Goal: Task Accomplishment & Management: Manage account settings

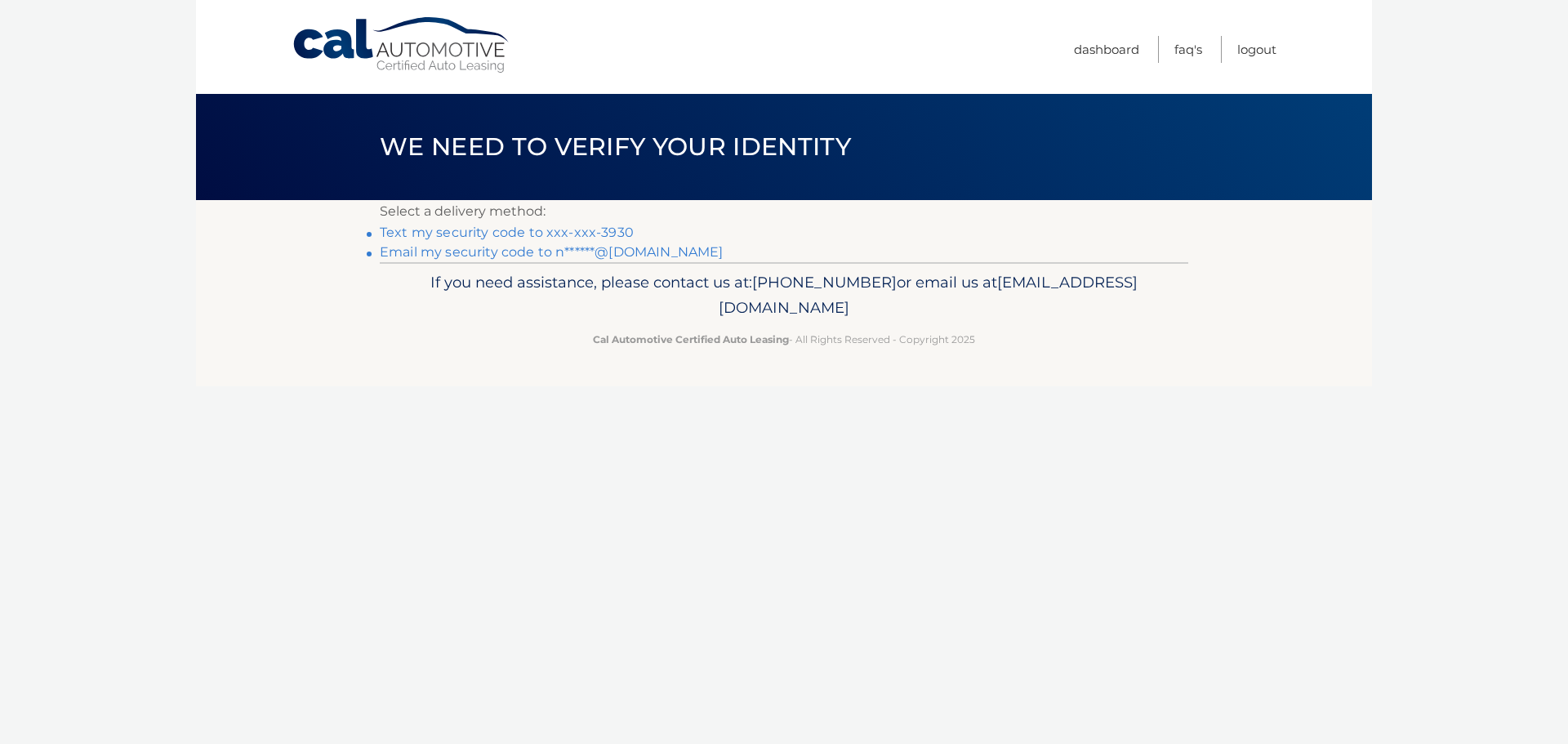
click at [543, 232] on link "Text my security code to xxx-xxx-3930" at bounding box center [507, 232] width 254 height 15
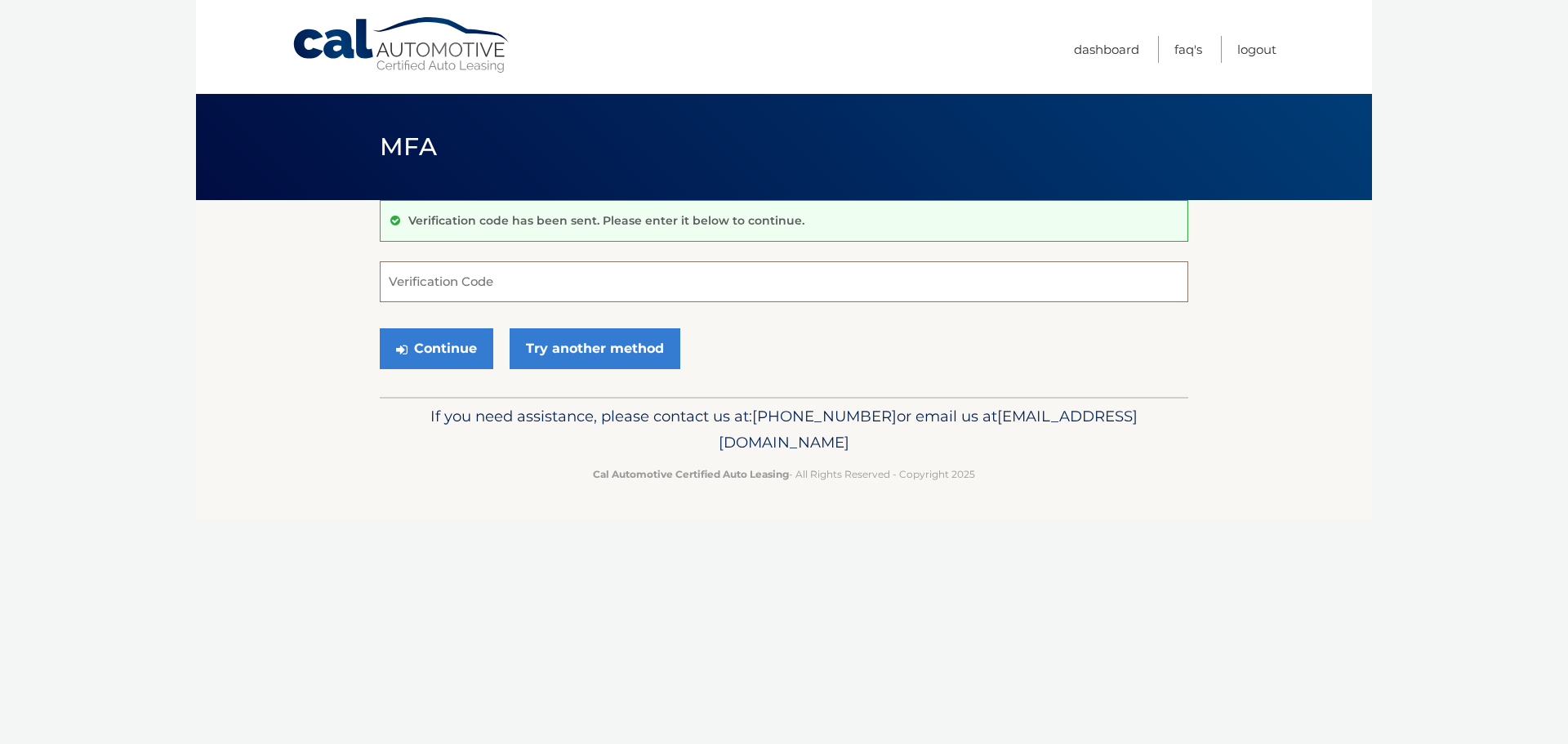
click at [503, 279] on input "Verification Code" at bounding box center [784, 281] width 809 height 41
type input "866511"
click at [436, 352] on button "Continue" at bounding box center [437, 348] width 114 height 41
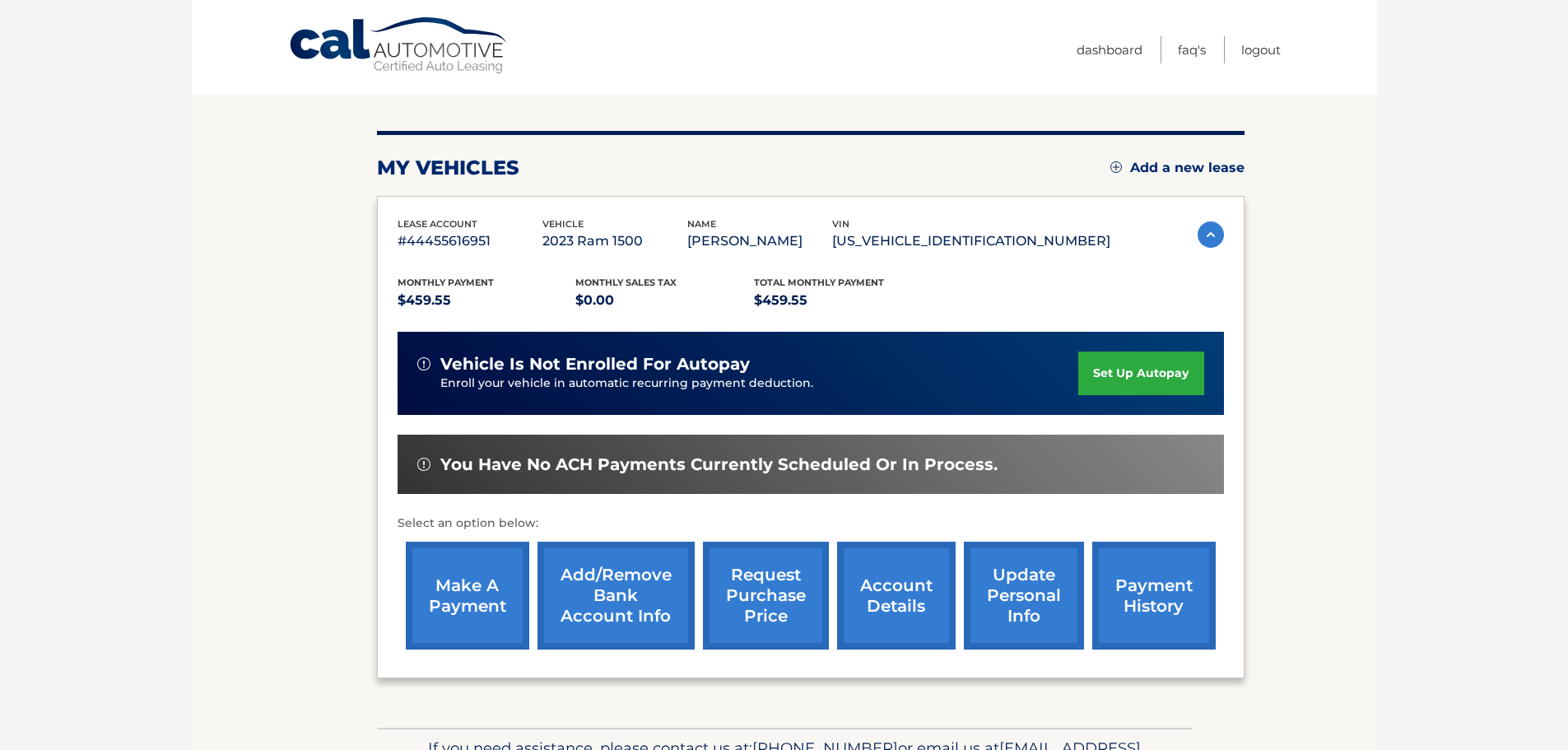
scroll to position [1, 0]
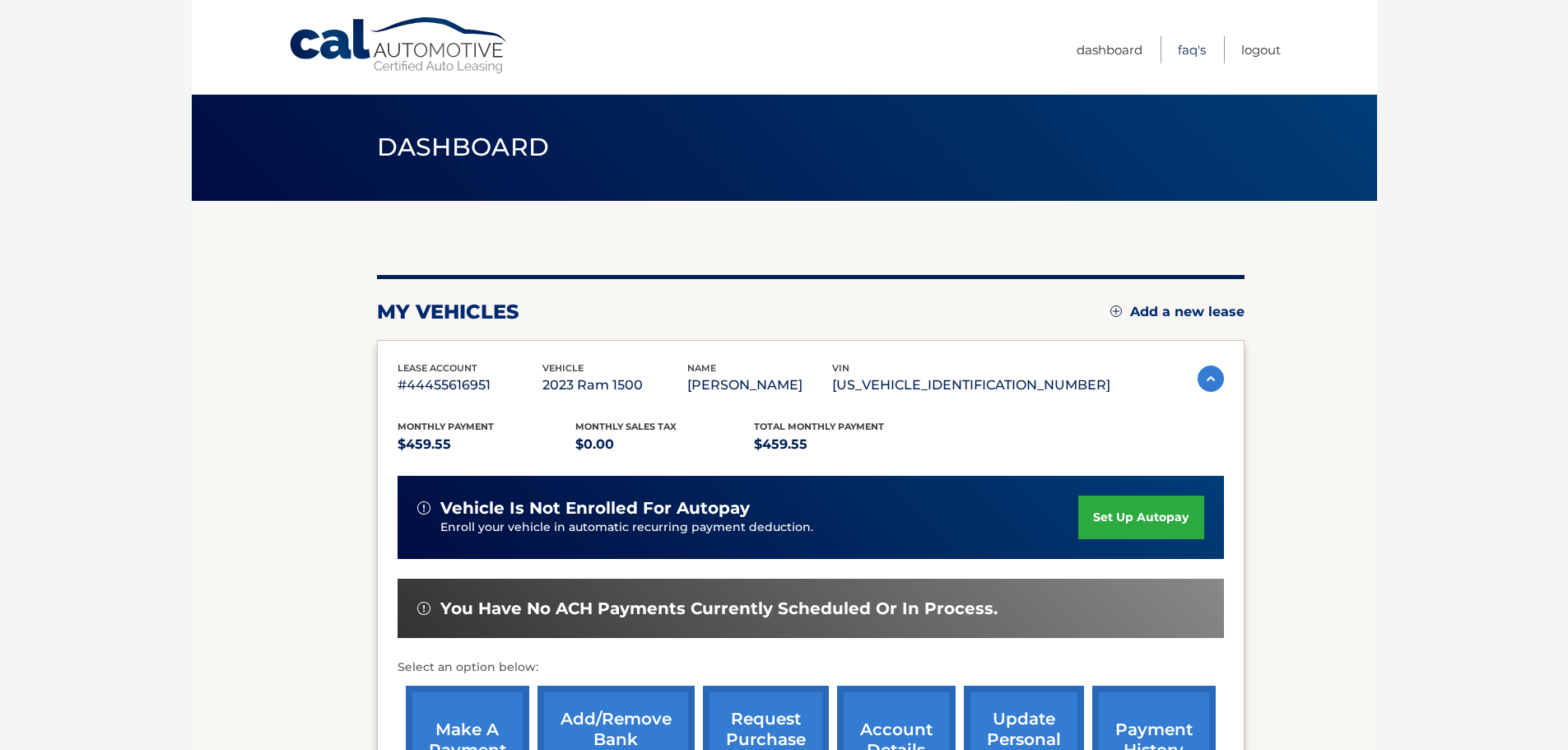
click at [1194, 50] on link "FAQ's" at bounding box center [1192, 50] width 28 height 27
